Goal: Task Accomplishment & Management: Manage account settings

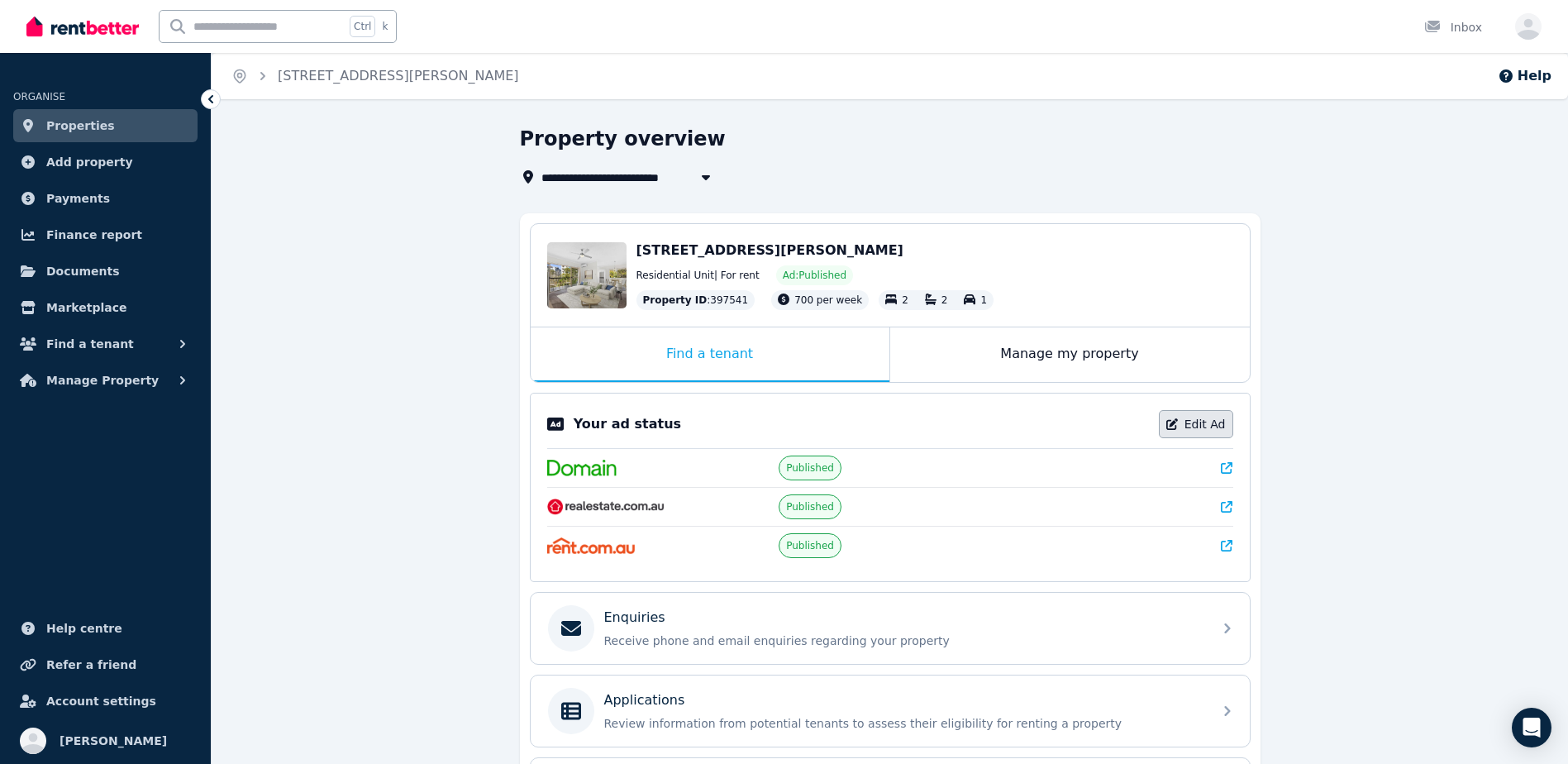
click at [1185, 425] on link "Edit Ad" at bounding box center [1195, 424] width 74 height 28
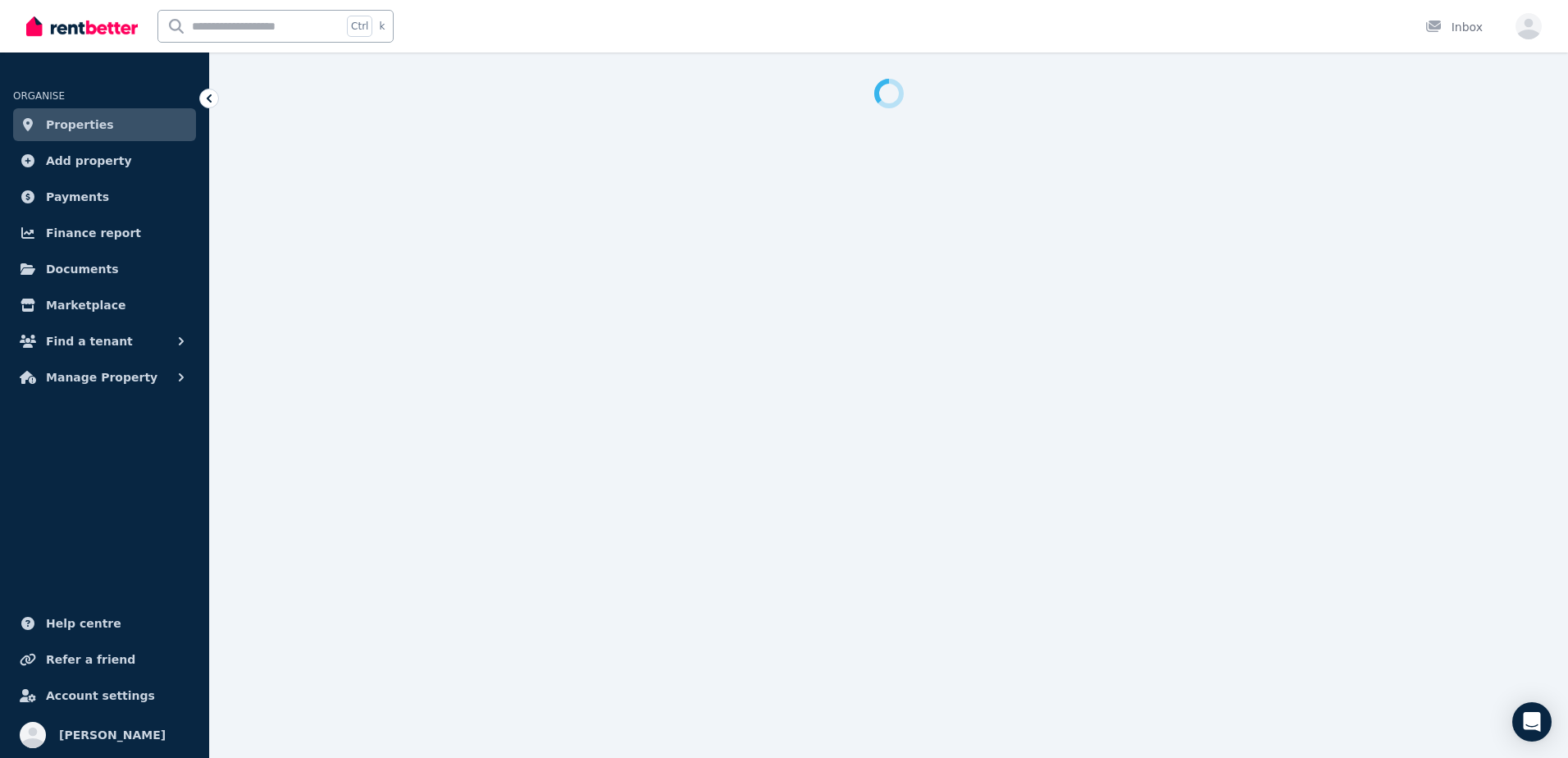
select select "***"
select select "**********"
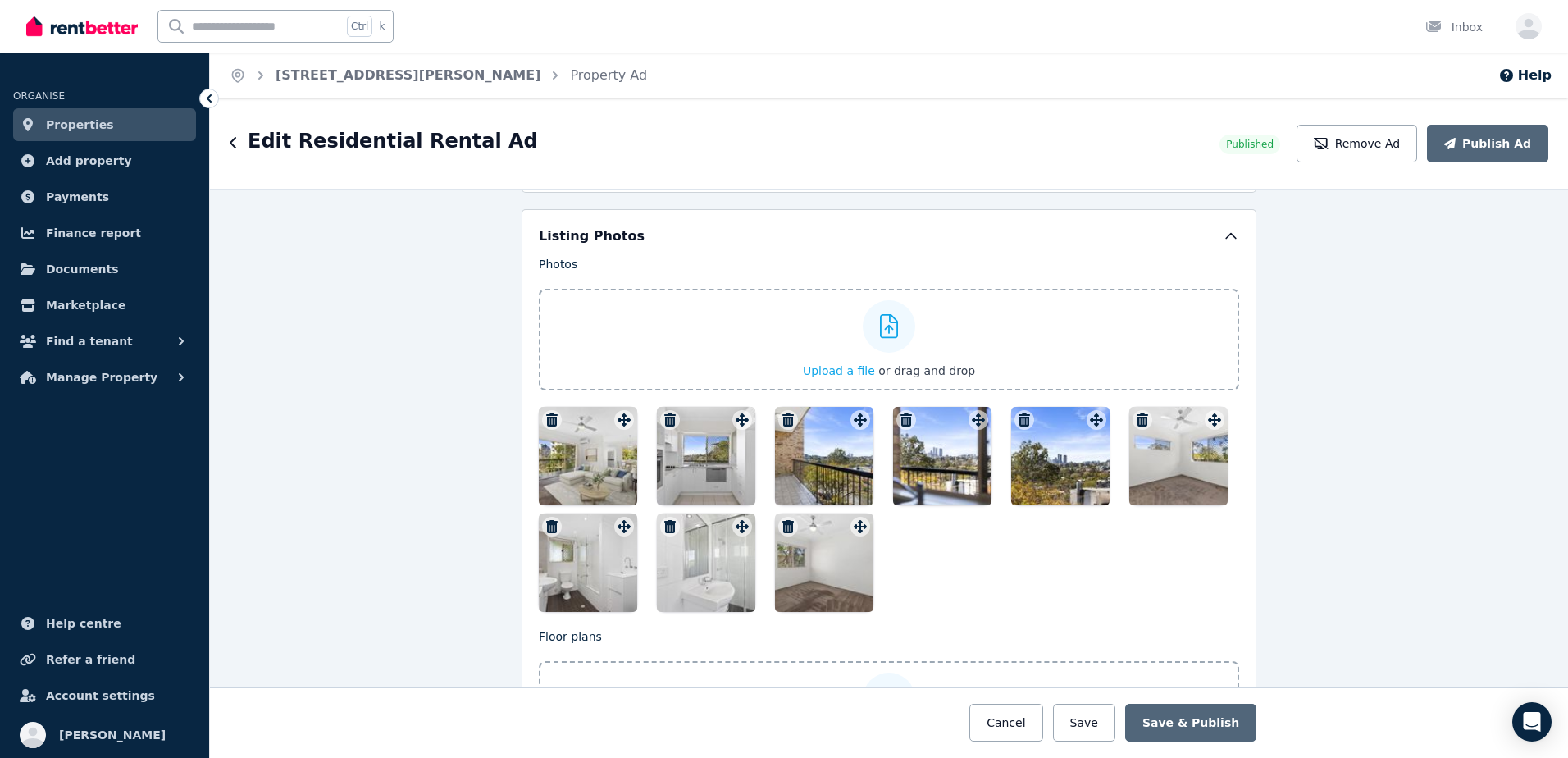
scroll to position [2051, 0]
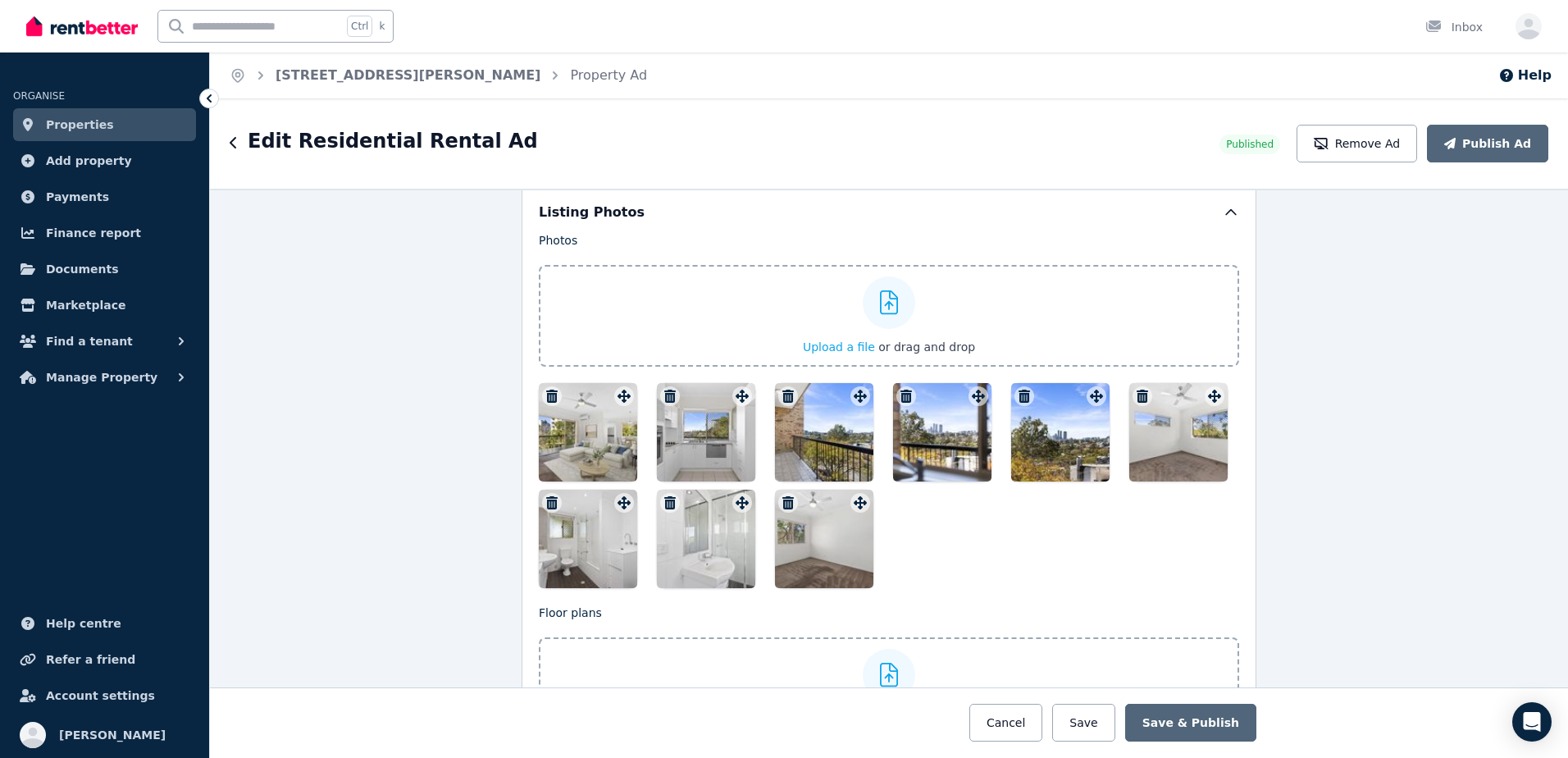
drag, startPoint x: 914, startPoint y: 433, endPoint x: 923, endPoint y: 559, distance: 126.3
click at [923, 559] on div at bounding box center [889, 485] width 700 height 205
drag, startPoint x: 935, startPoint y: 423, endPoint x: 934, endPoint y: 448, distance: 25.0
click at [934, 448] on div at bounding box center [942, 432] width 99 height 99
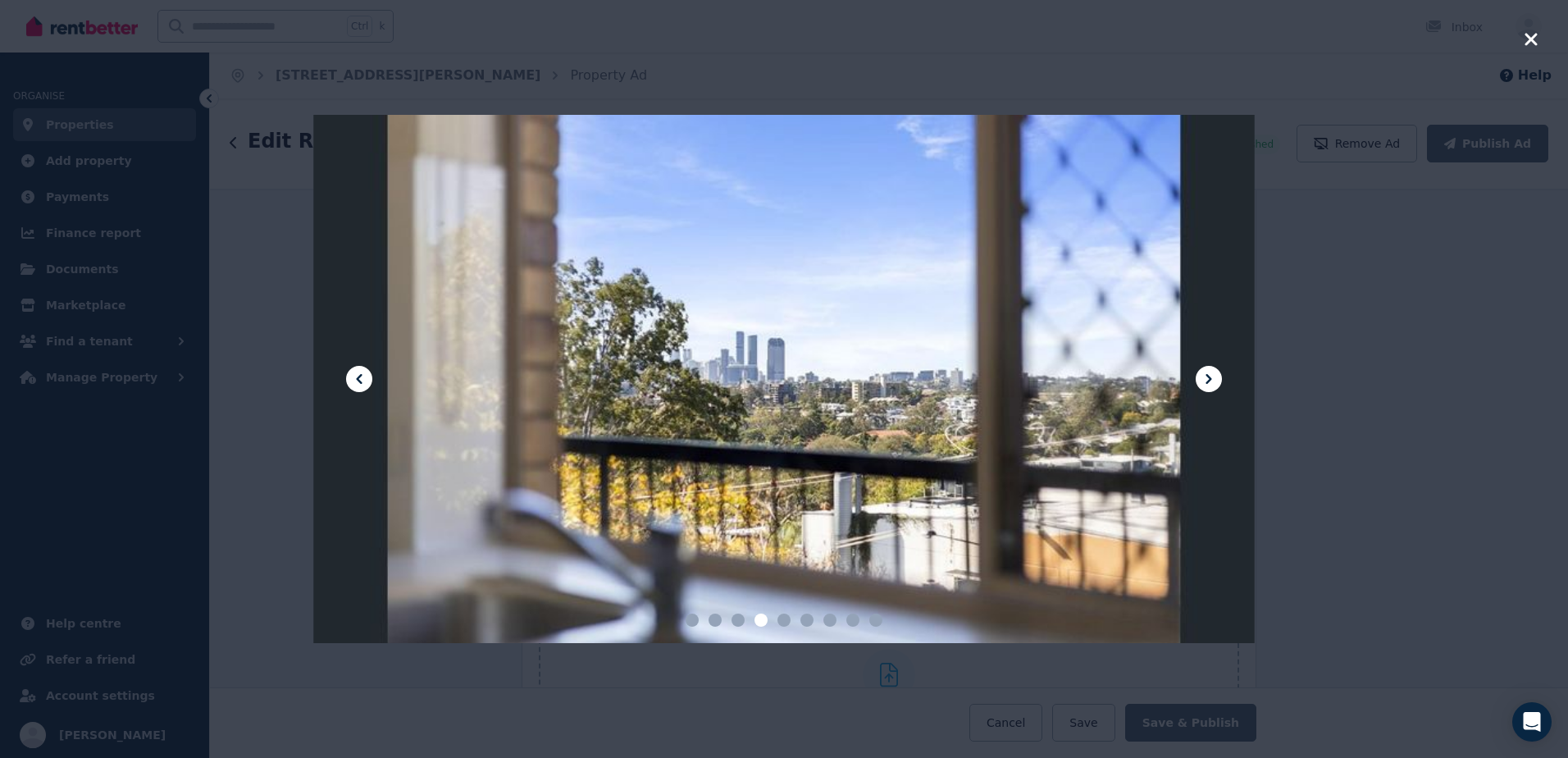
click at [1525, 41] on icon "button" at bounding box center [1531, 39] width 14 height 19
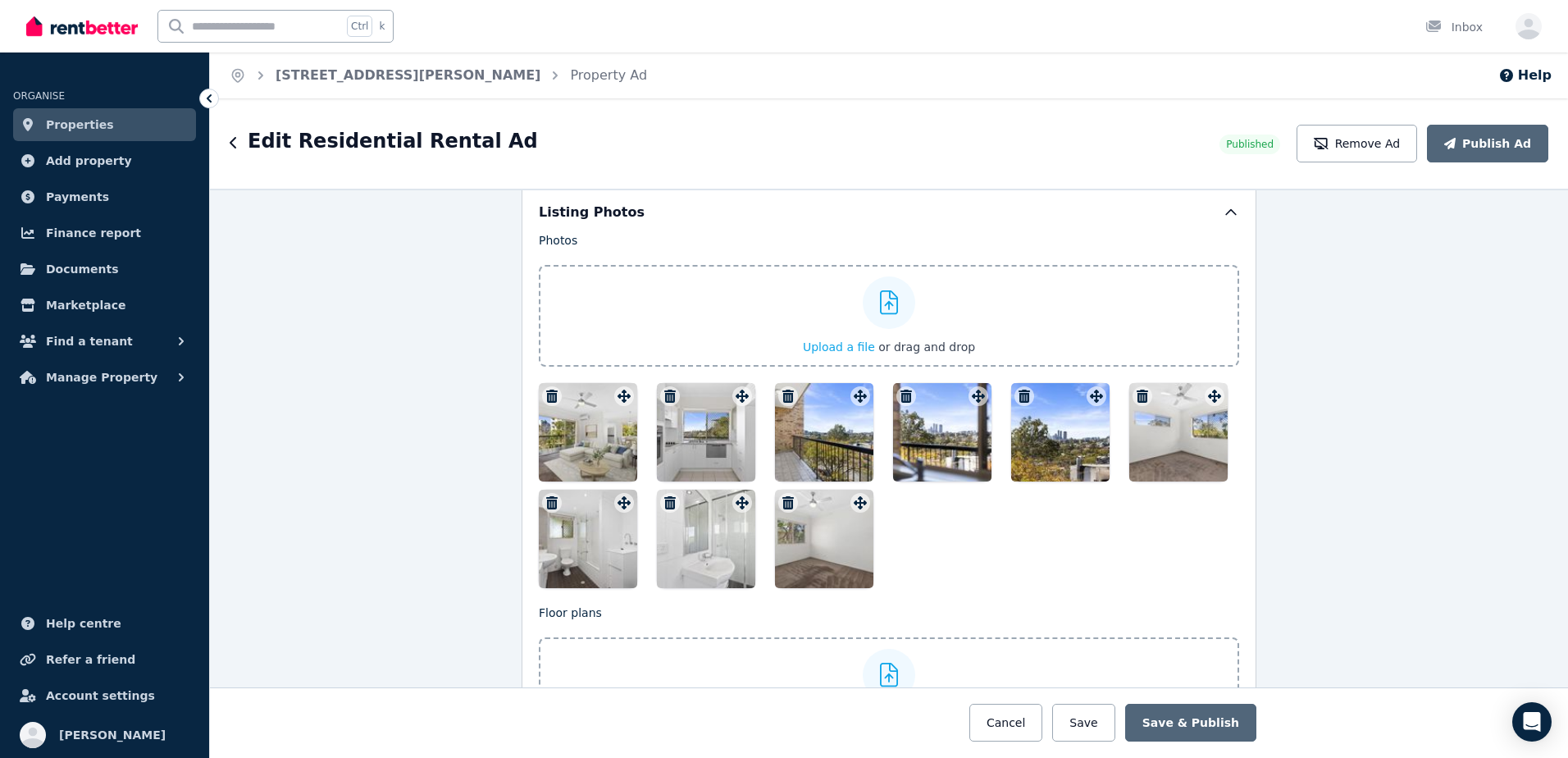
click at [905, 401] on icon "button" at bounding box center [906, 396] width 12 height 14
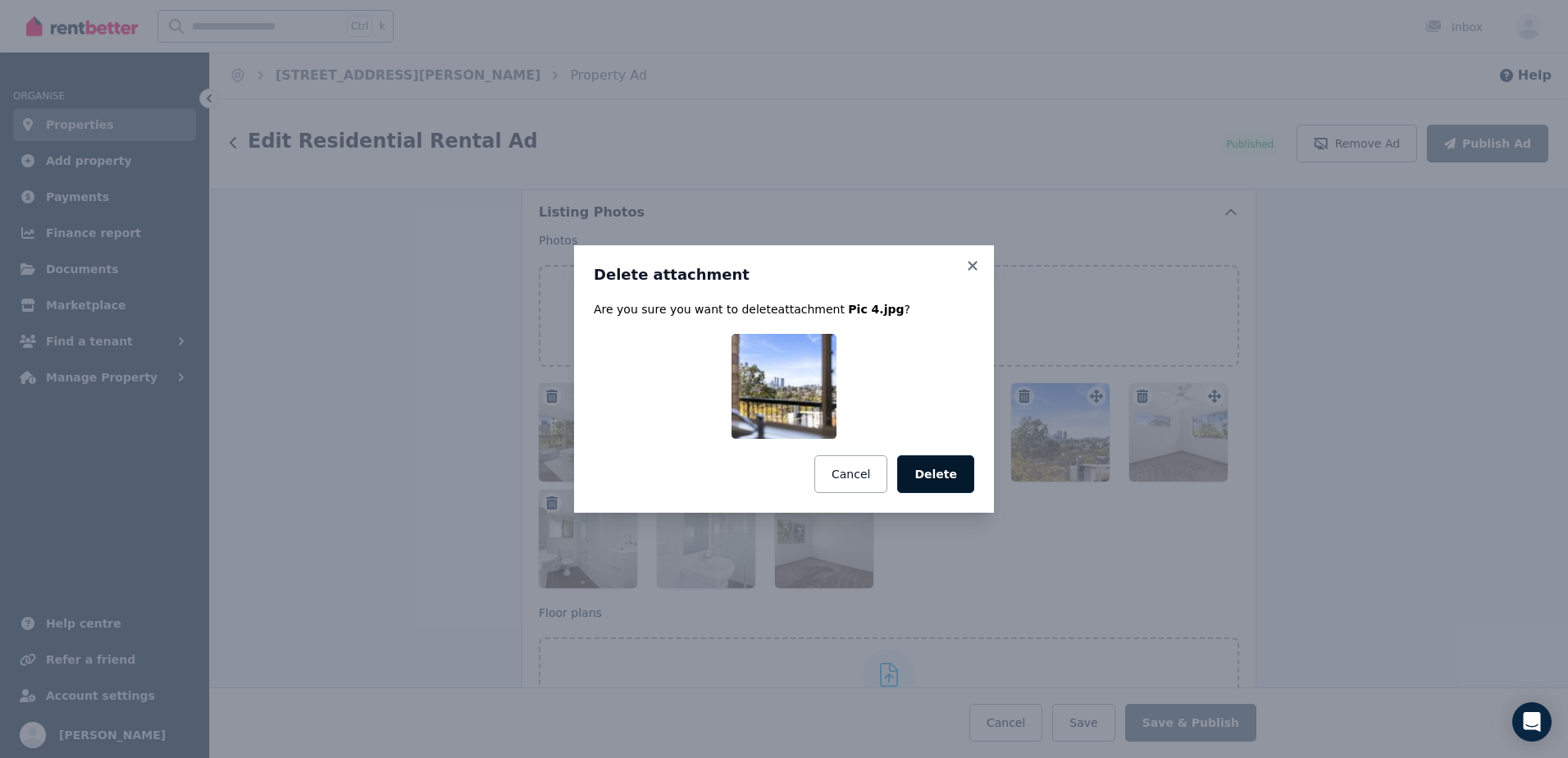
click at [934, 461] on button "Delete" at bounding box center [935, 474] width 77 height 38
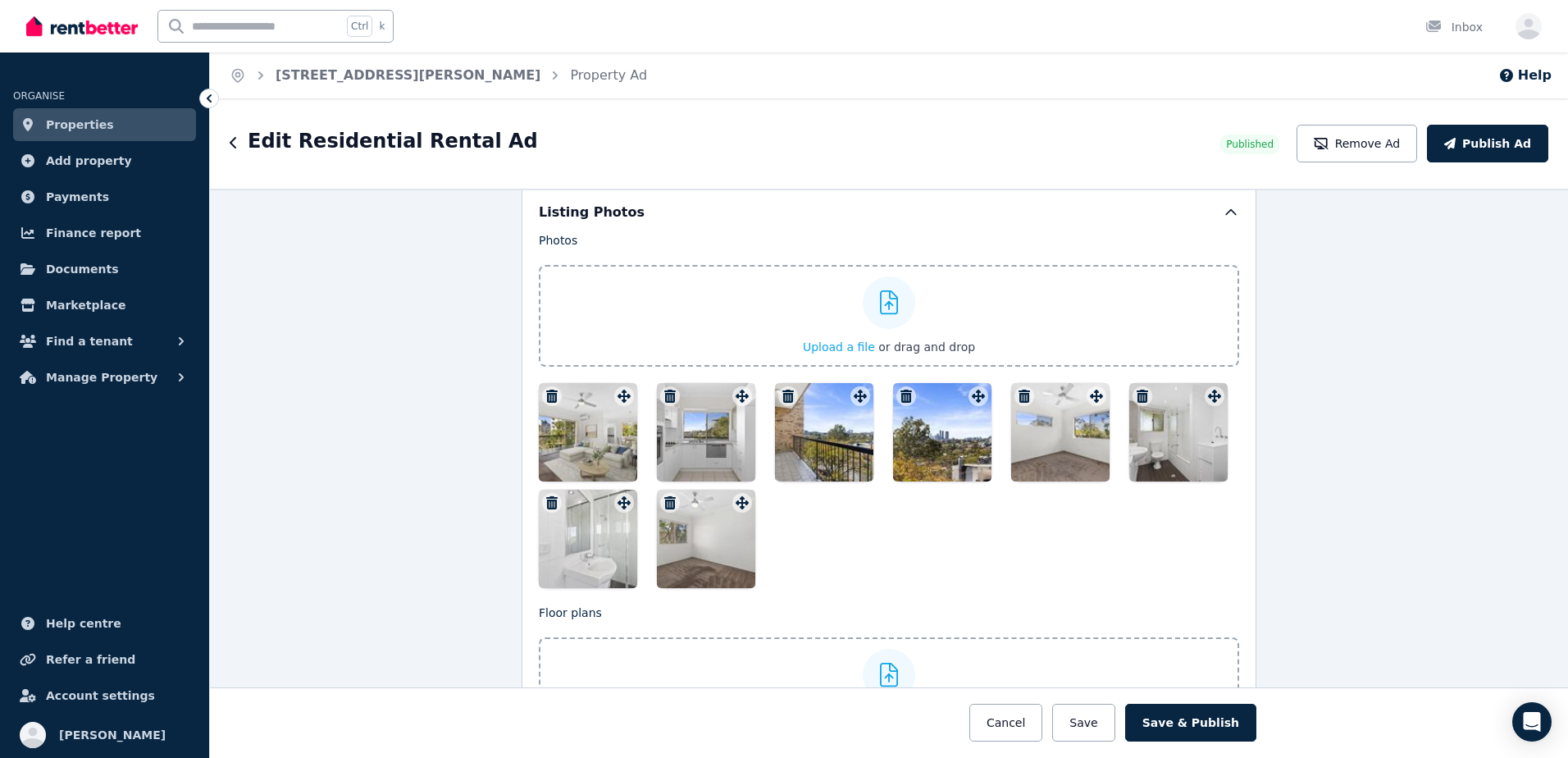
click at [902, 393] on icon "button" at bounding box center [906, 396] width 12 height 14
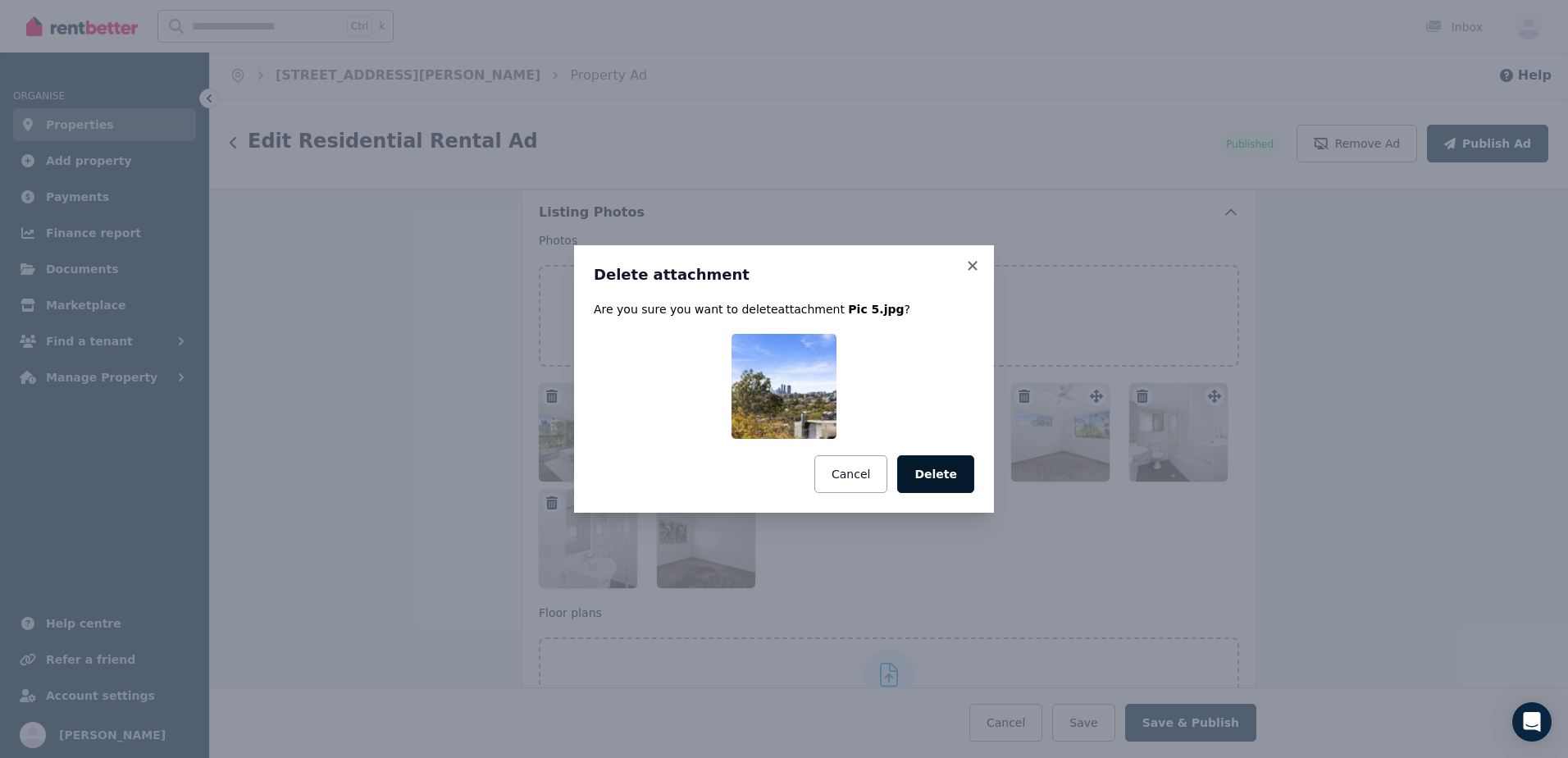
click at [951, 475] on button "Delete" at bounding box center [935, 474] width 77 height 38
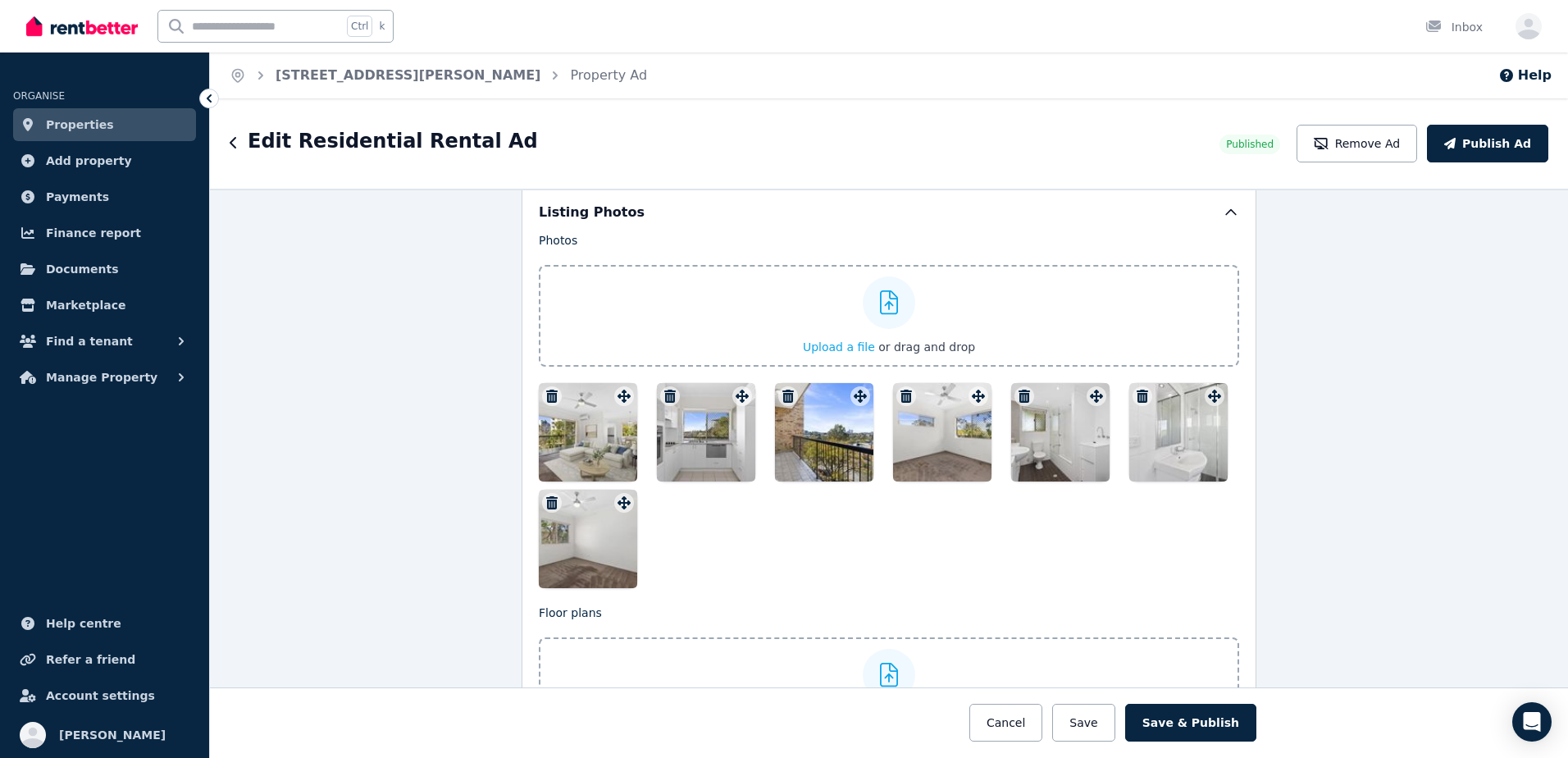
click at [826, 586] on div at bounding box center [889, 485] width 700 height 205
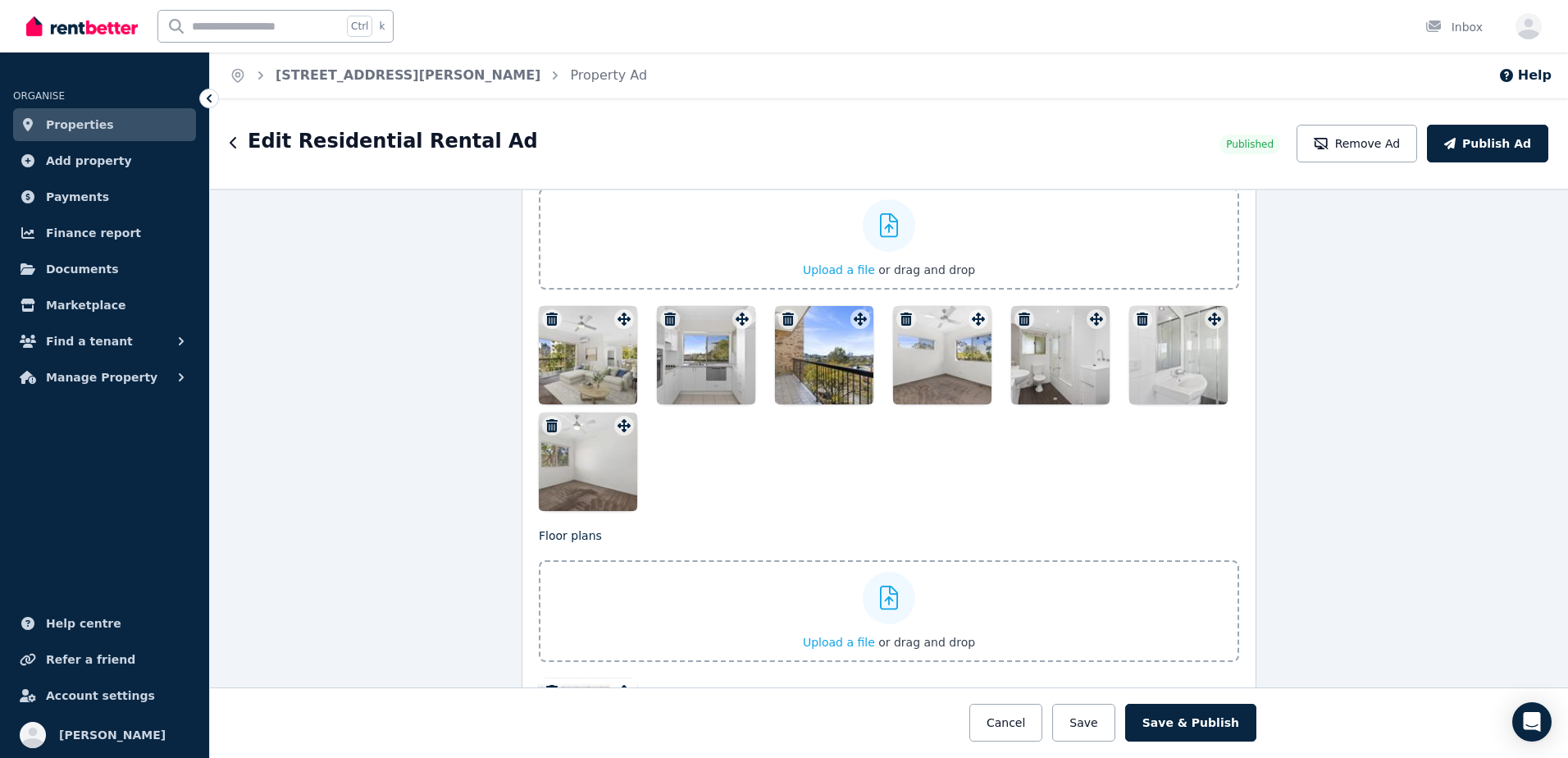
scroll to position [2216, 0]
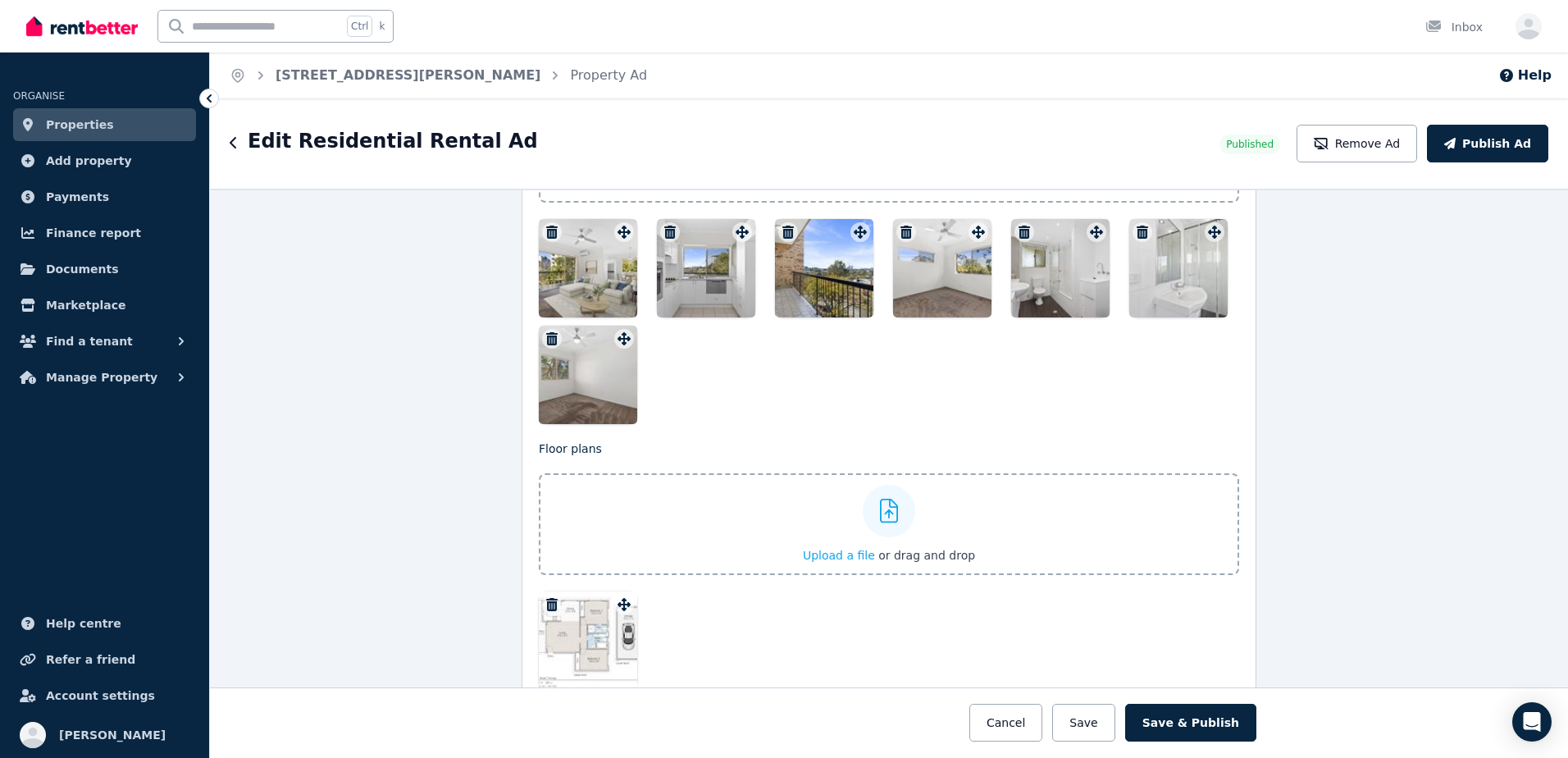
click at [879, 523] on div at bounding box center [889, 511] width 52 height 52
click at [0, 0] on input "Upload a file or drag and drop" at bounding box center [0, 0] width 0 height 0
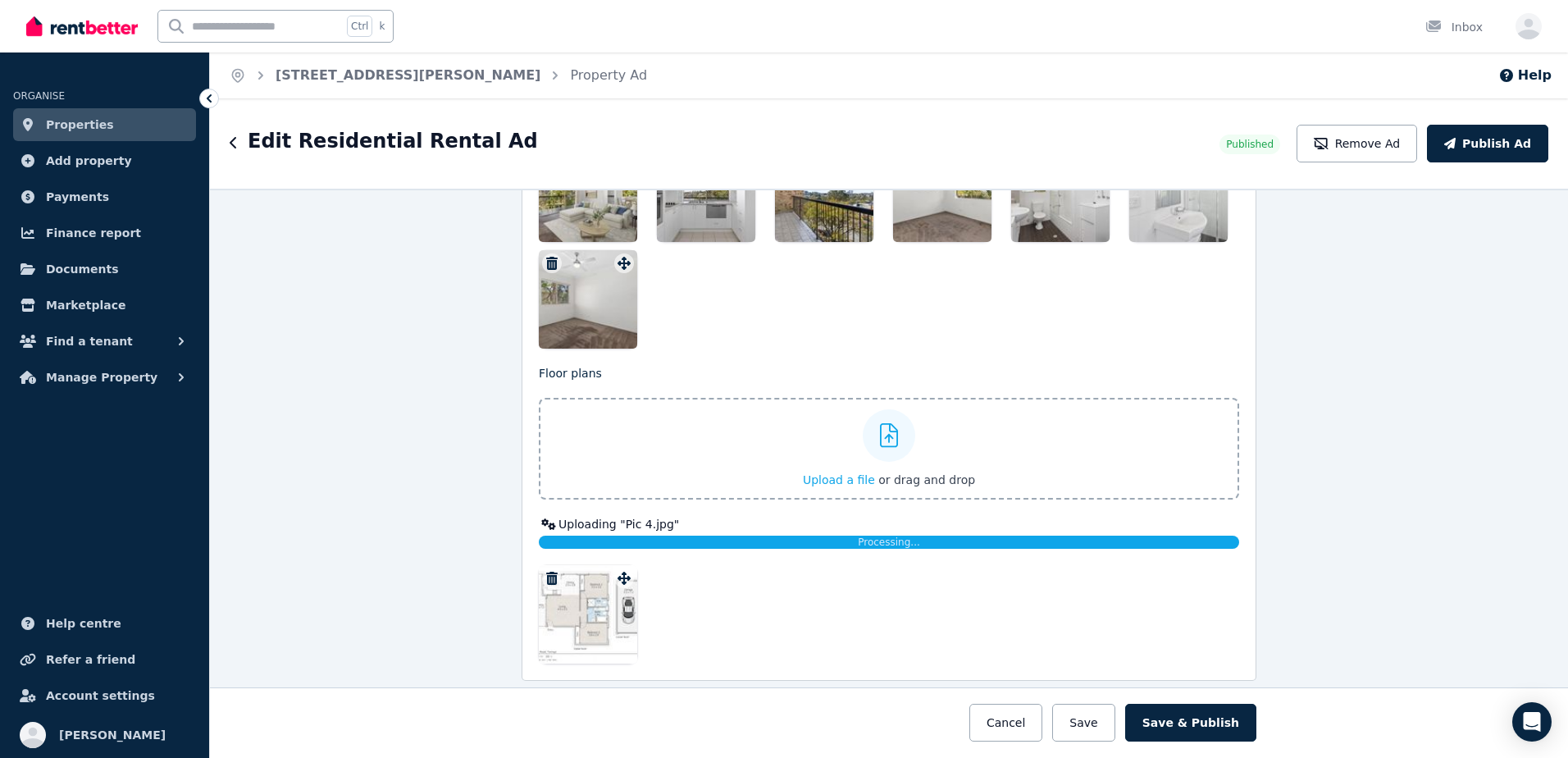
scroll to position [2380, 0]
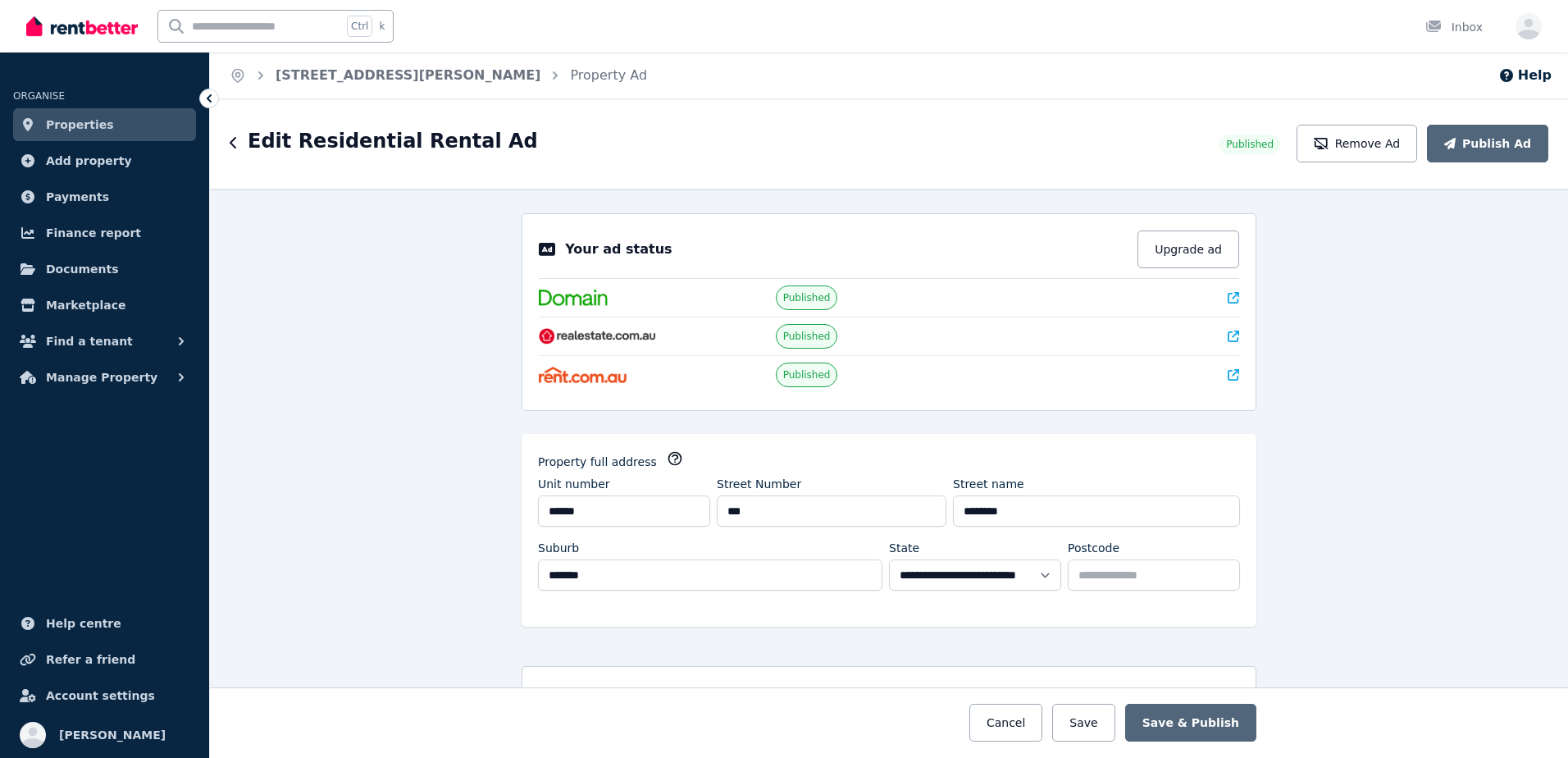
select select "***"
select select "**********"
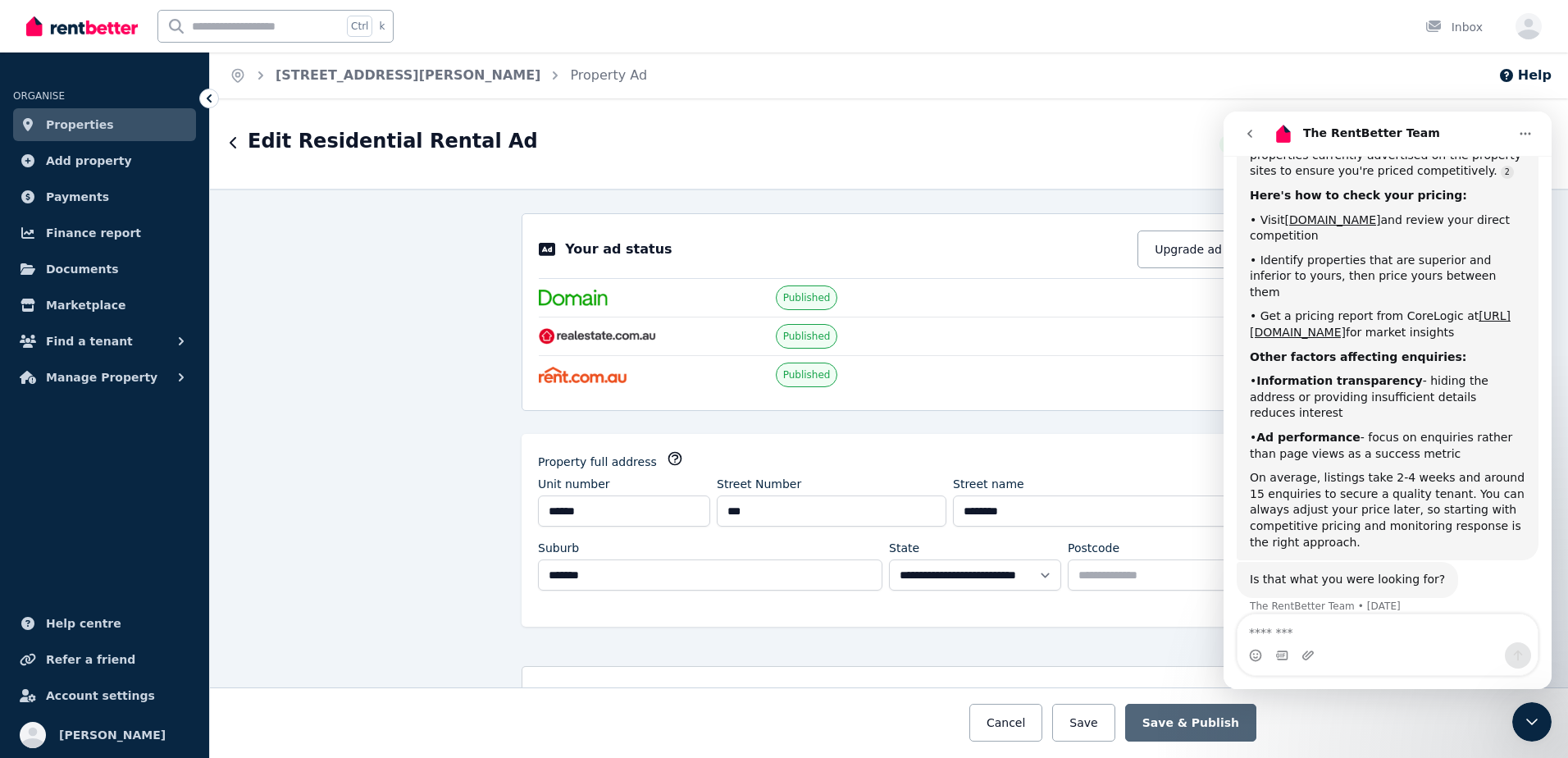
scroll to position [387, 0]
click at [117, 130] on link "Properties" at bounding box center [105, 124] width 183 height 33
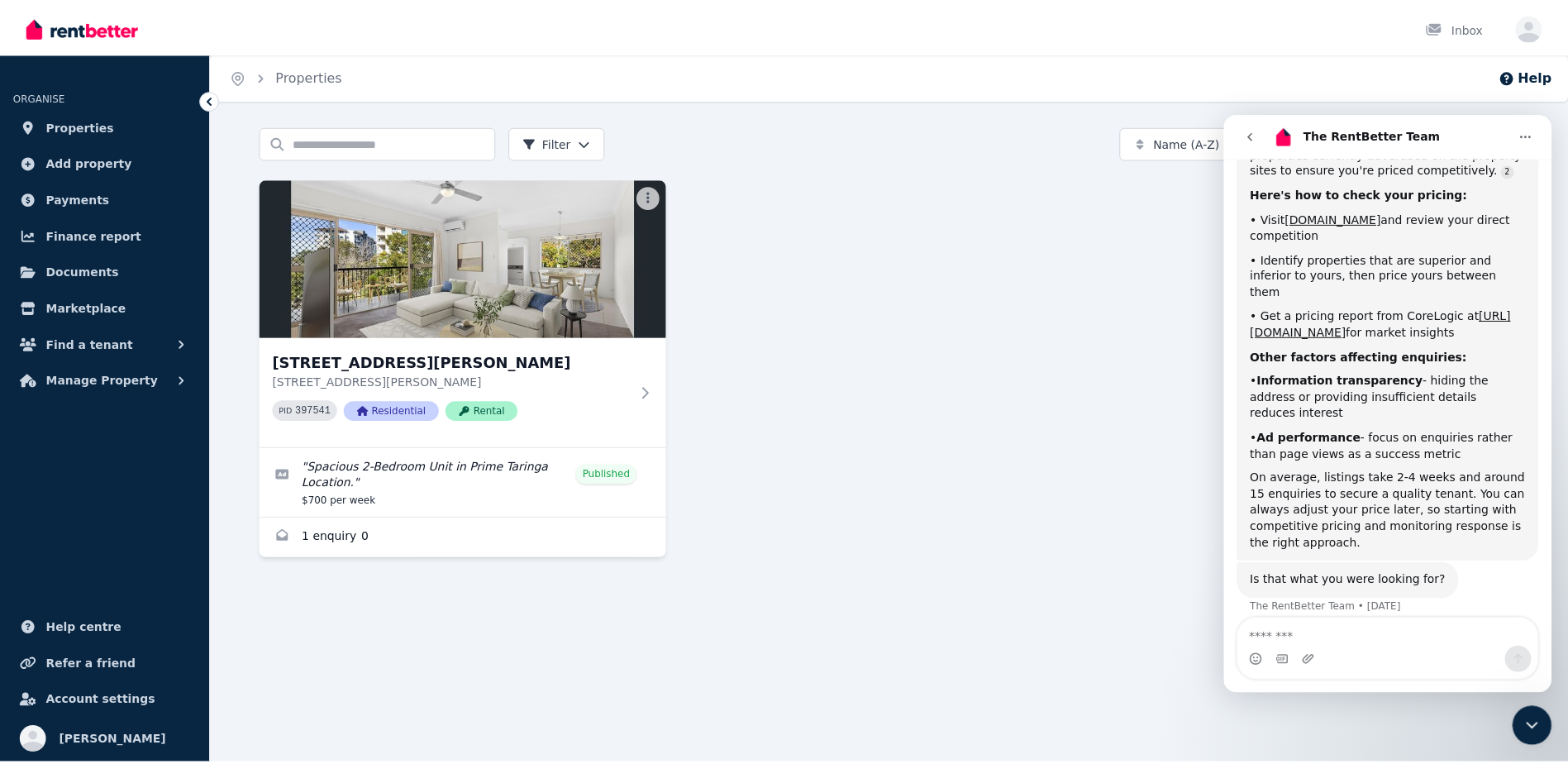
scroll to position [390, 0]
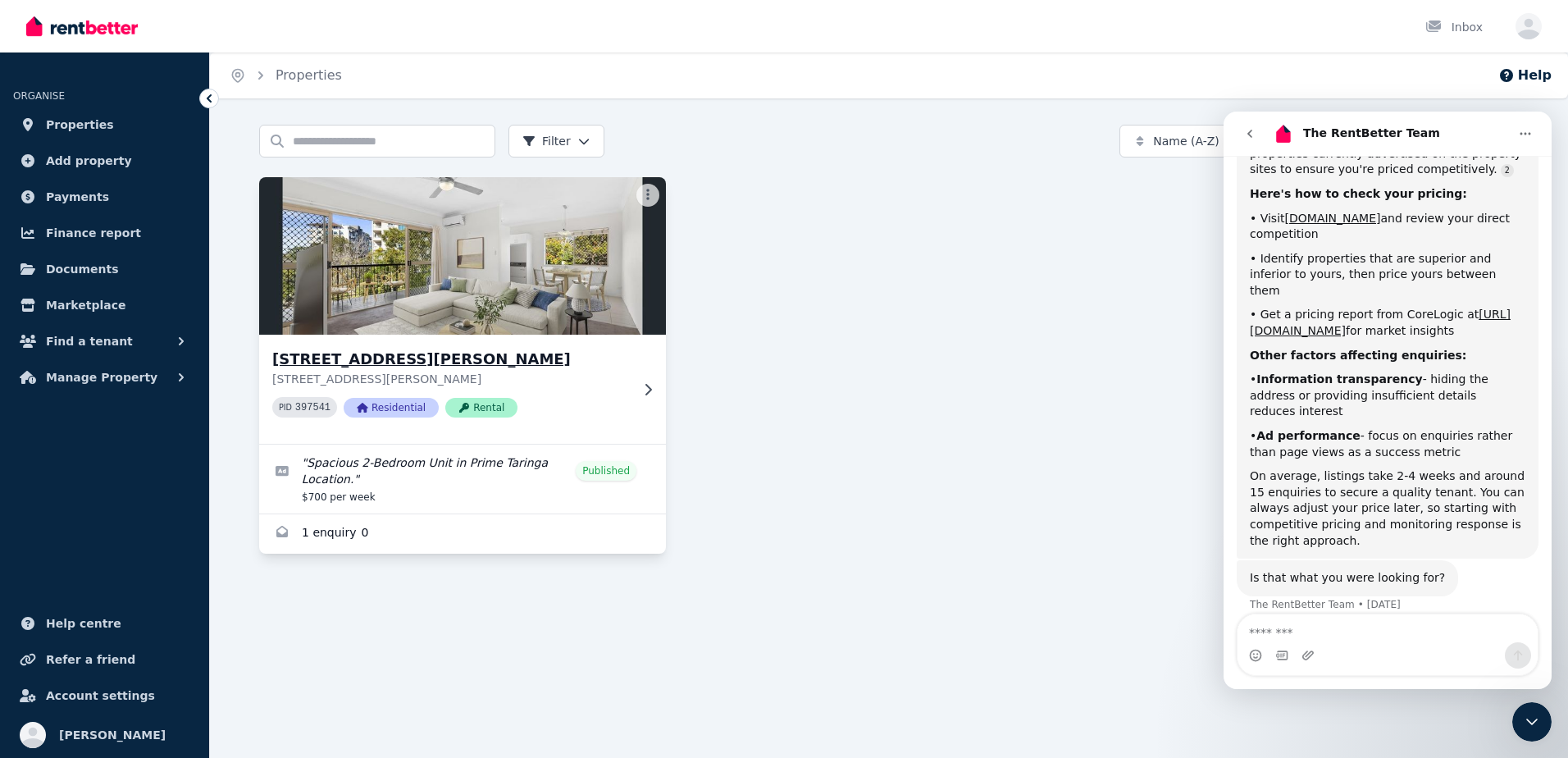
click at [566, 392] on div "[STREET_ADDRESS][PERSON_NAME][PERSON_NAME] PID 397541 Residential Rental" at bounding box center [450, 390] width 357 height 83
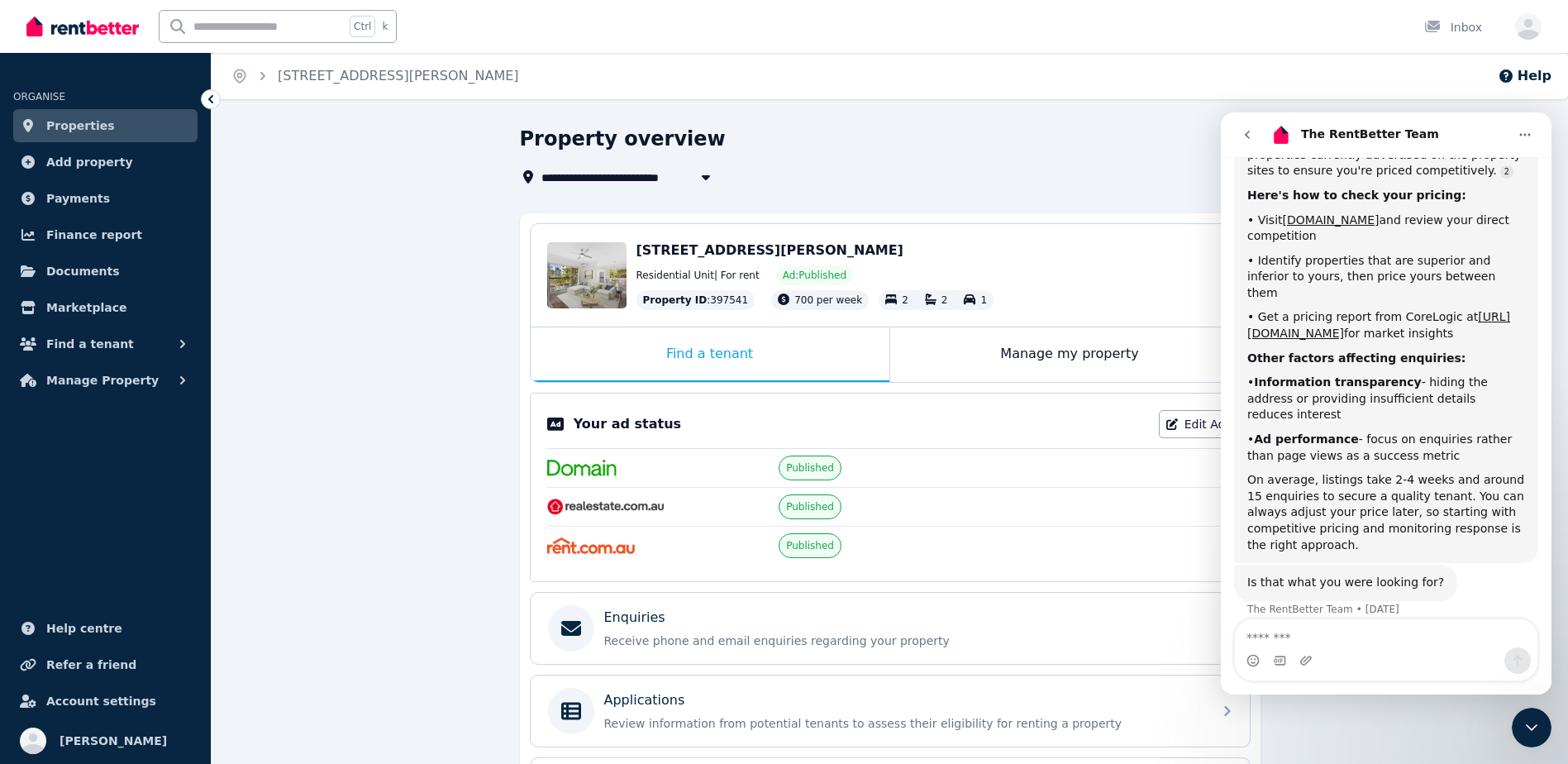
click at [1239, 133] on button "go back" at bounding box center [1247, 135] width 31 height 32
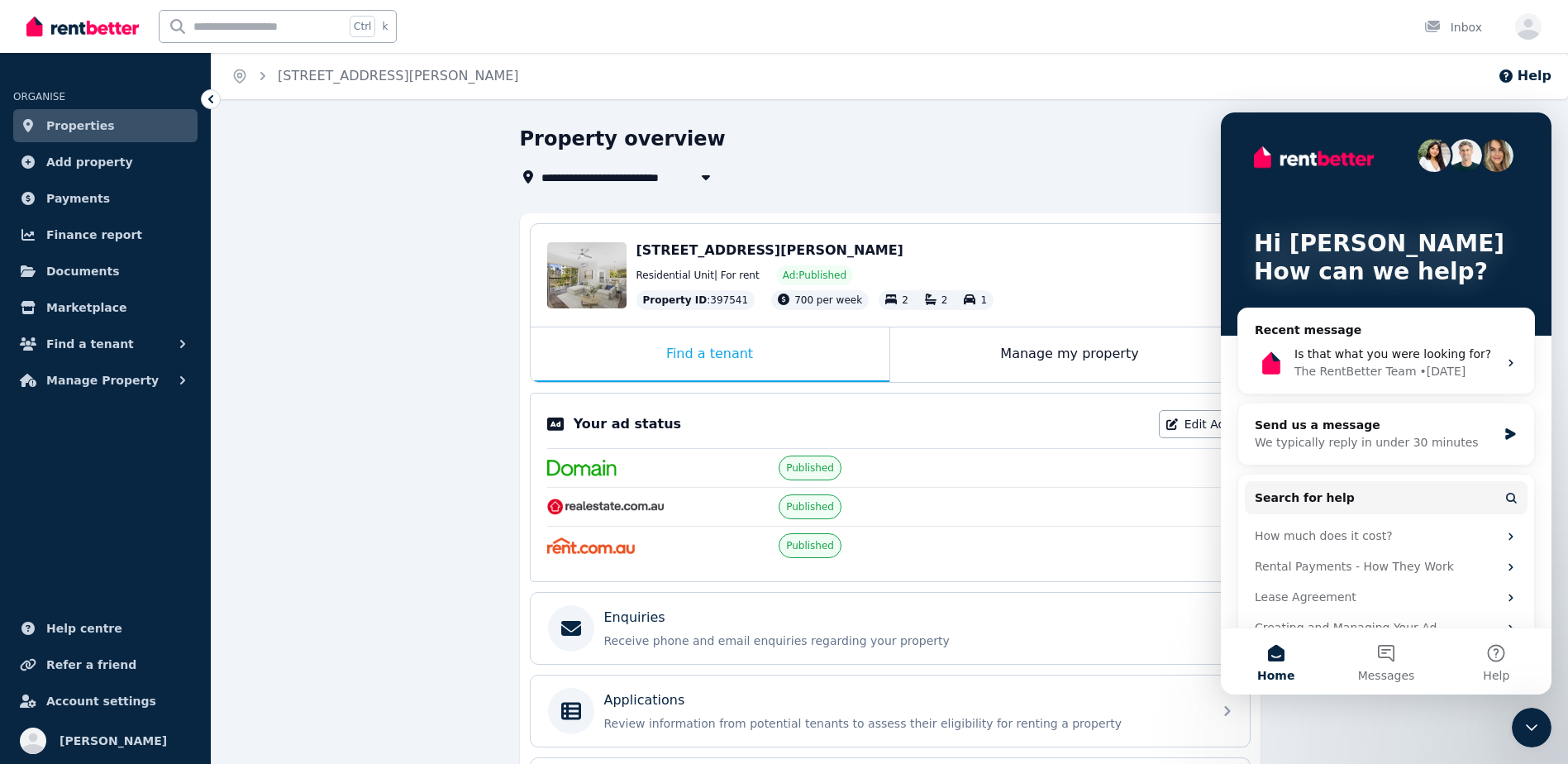
click at [1164, 184] on div "**********" at bounding box center [885, 176] width 730 height 20
click at [1531, 731] on icon "Close Intercom Messenger" at bounding box center [1531, 727] width 20 height 20
